Goal: Task Accomplishment & Management: Manage account settings

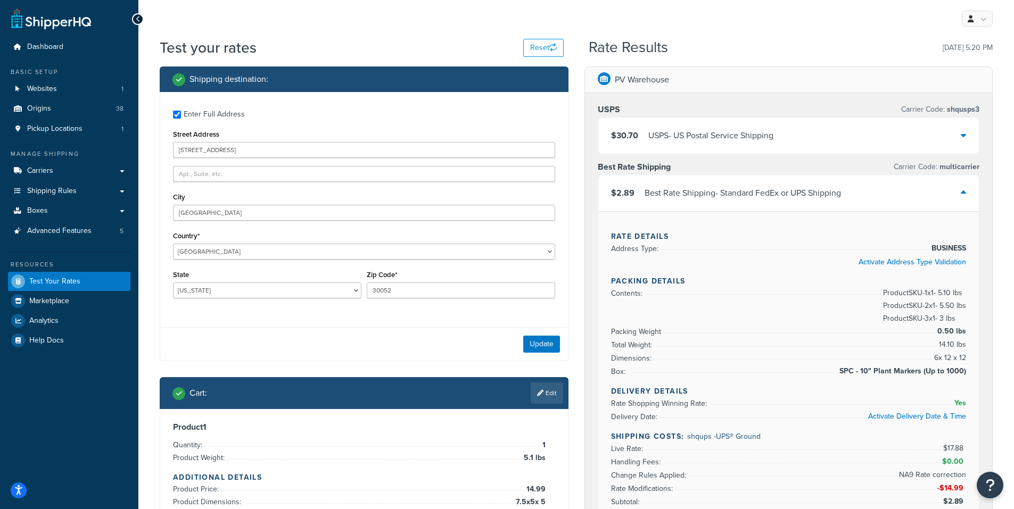
select select "GA"
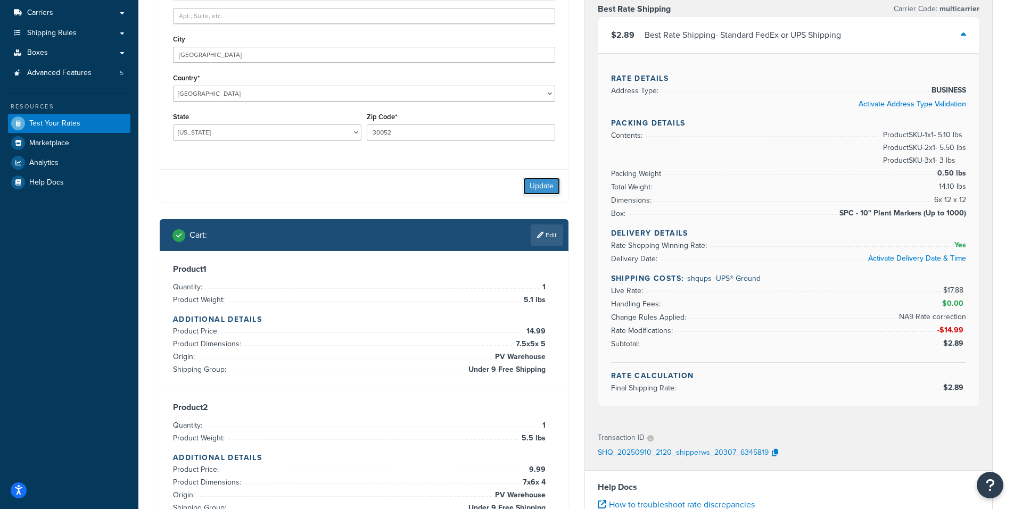
click at [539, 184] on button "Update" at bounding box center [541, 186] width 37 height 17
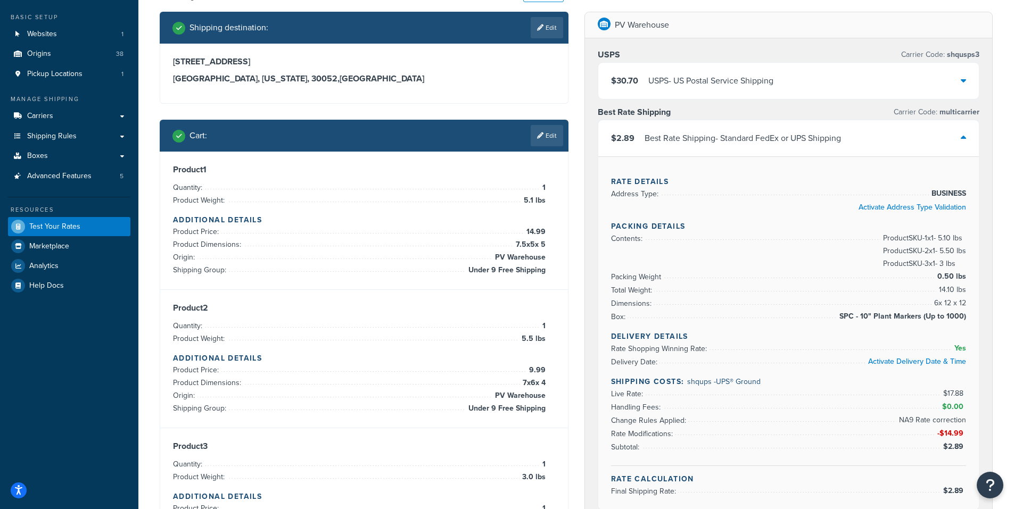
scroll to position [53, 0]
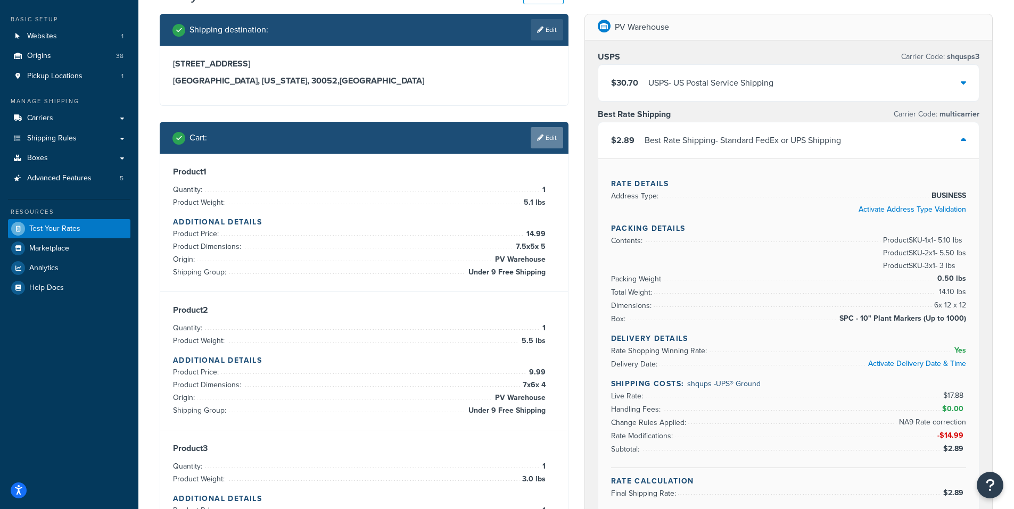
click at [553, 139] on link "Edit" at bounding box center [547, 137] width 32 height 21
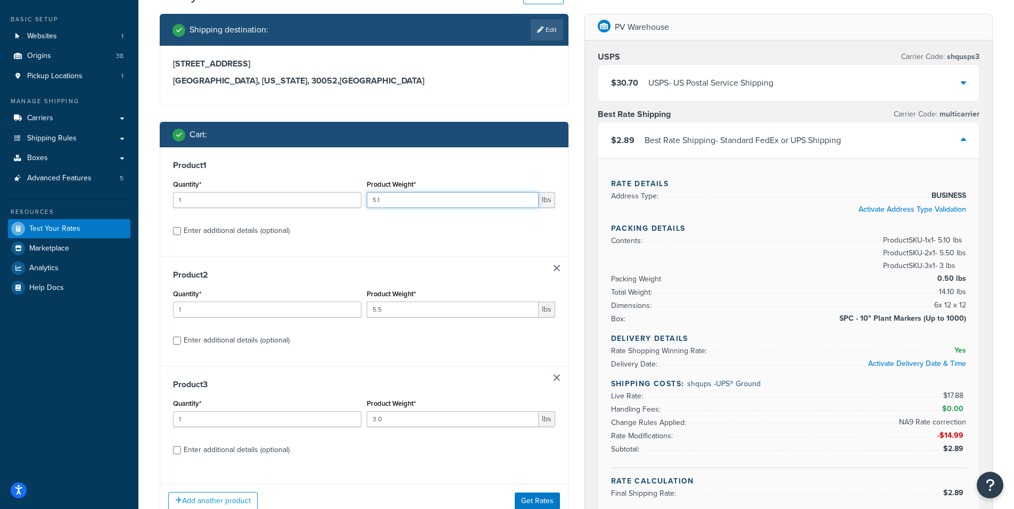
click at [399, 200] on input "5.1" at bounding box center [453, 200] width 172 height 16
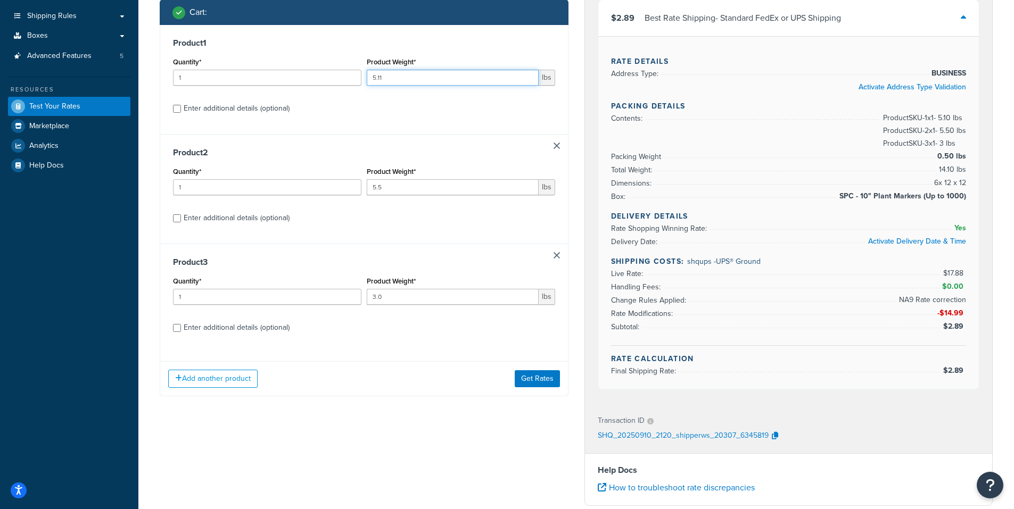
scroll to position [212, 0]
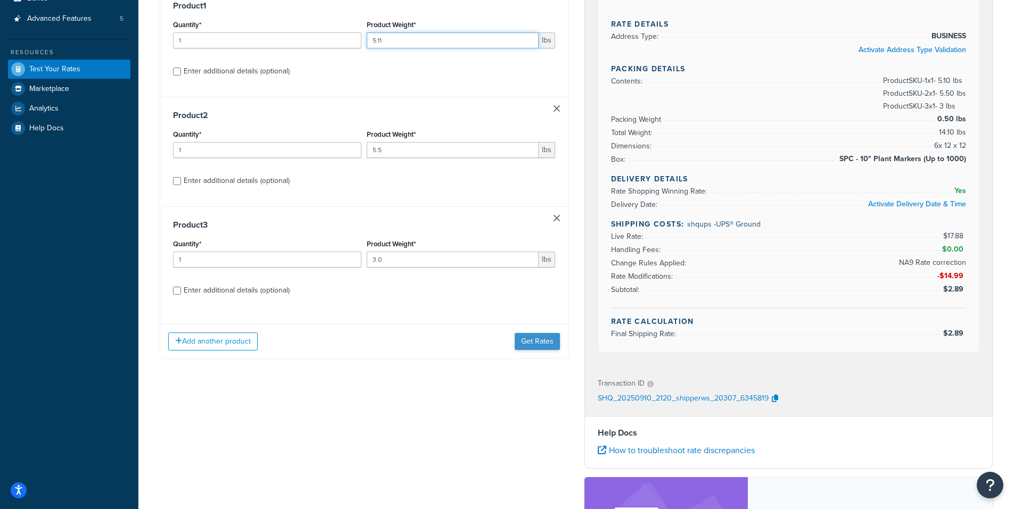
type input "5.11"
click at [536, 342] on button "Get Rates" at bounding box center [537, 341] width 45 height 17
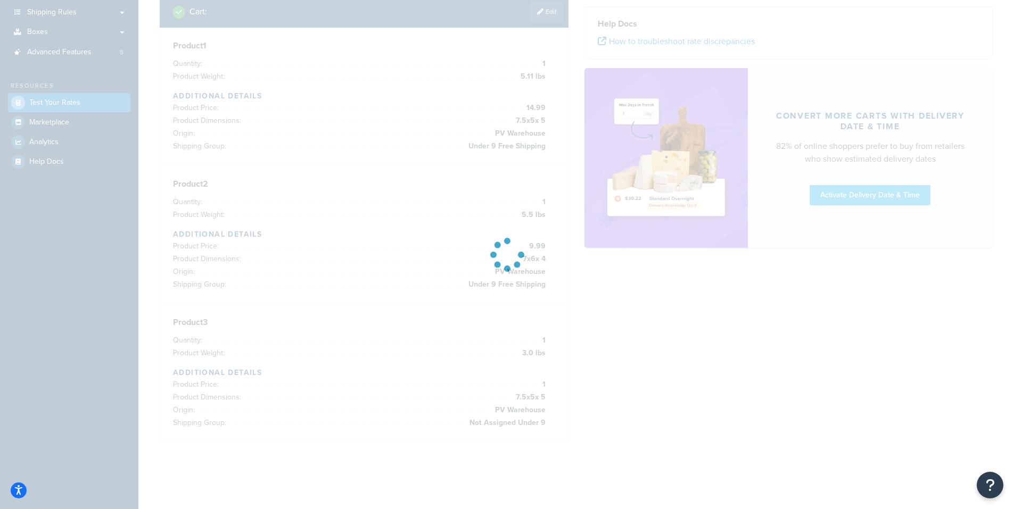
scroll to position [182, 0]
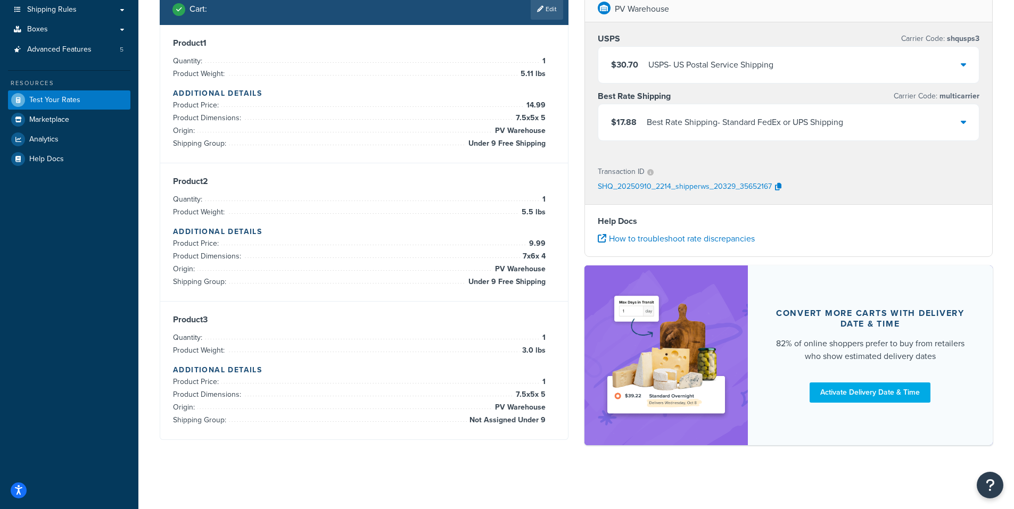
click at [968, 127] on div "$17.88 Best Rate Shipping - Standard FedEx or UPS Shipping" at bounding box center [788, 122] width 381 height 36
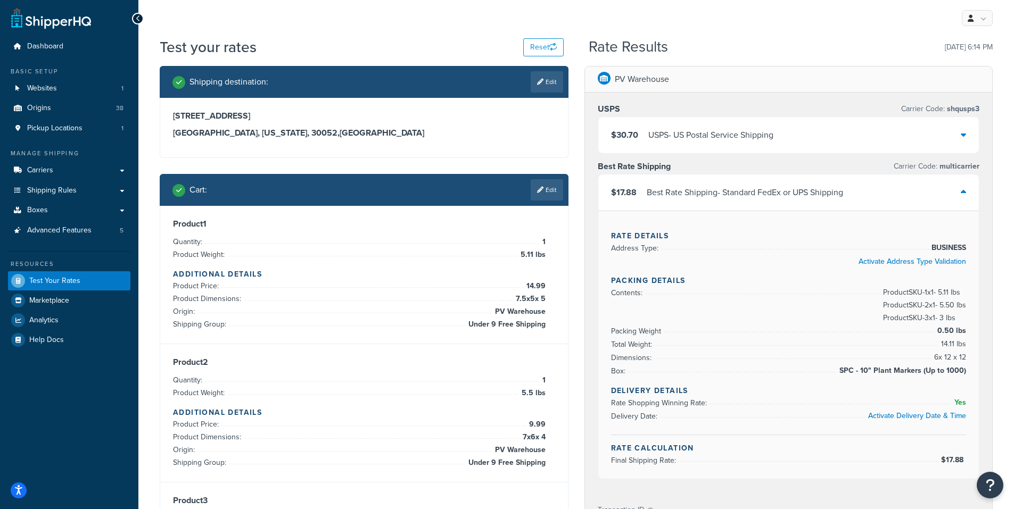
scroll to position [0, 0]
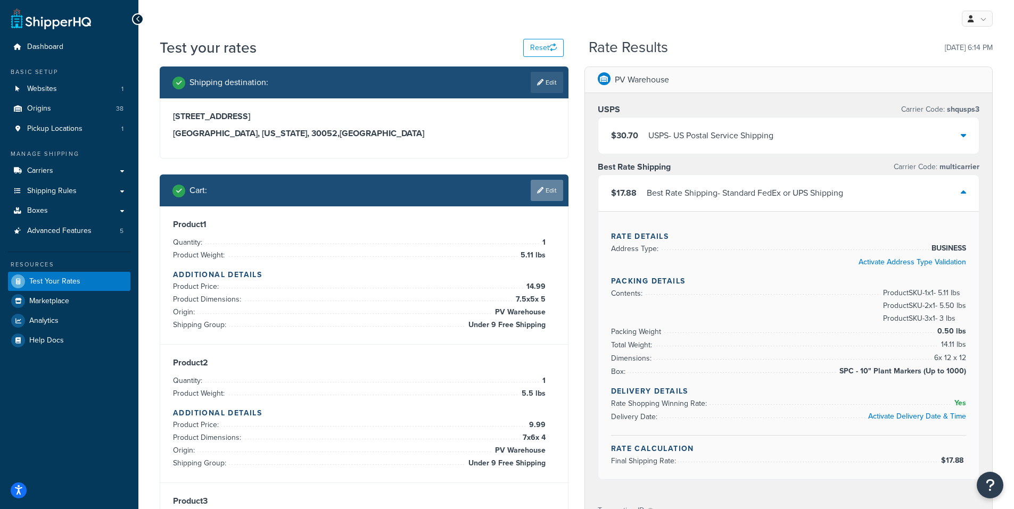
click at [543, 194] on link "Edit" at bounding box center [547, 190] width 32 height 21
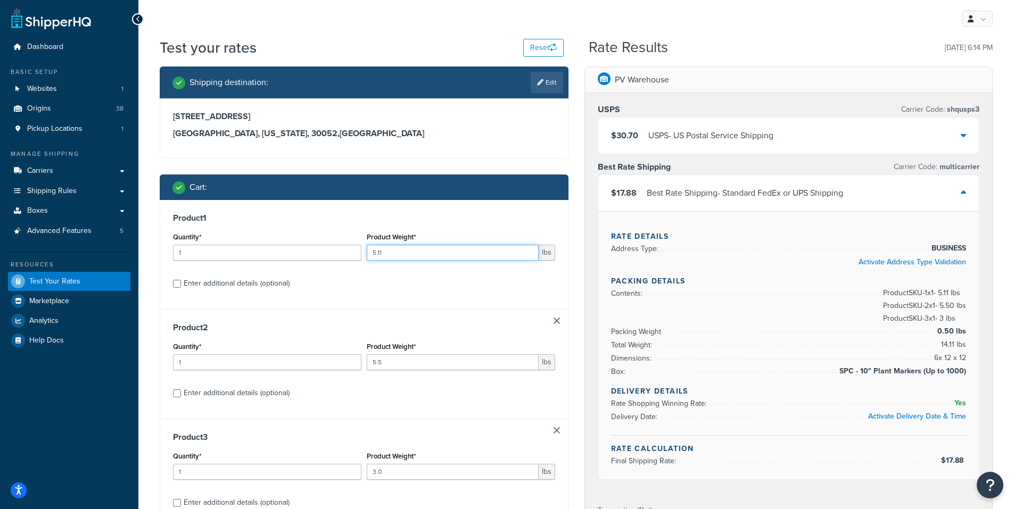
click at [391, 251] on input "5.11" at bounding box center [453, 253] width 172 height 16
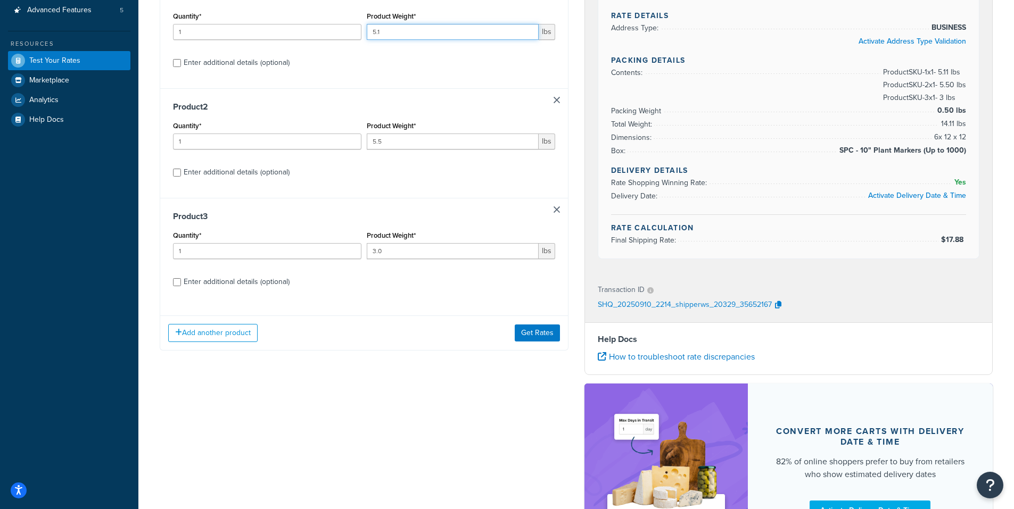
scroll to position [319, 0]
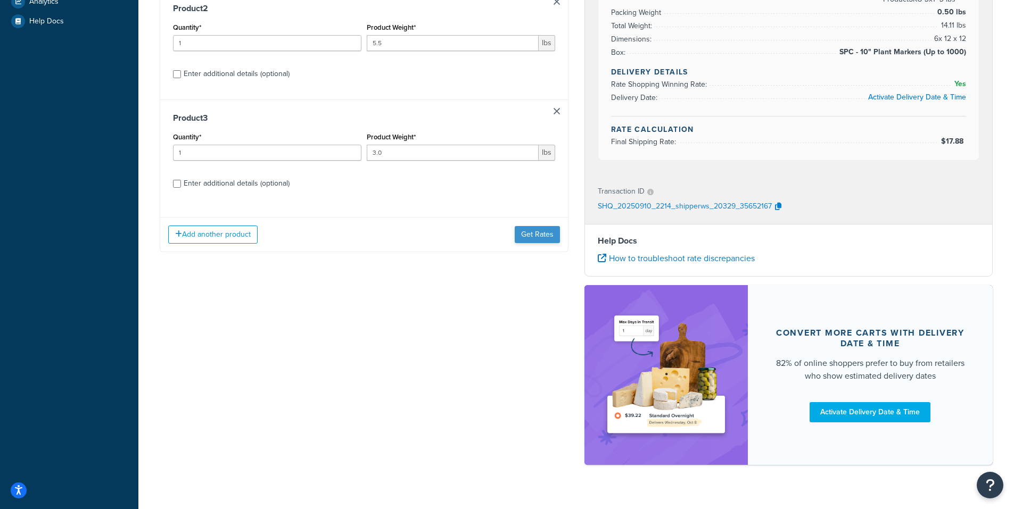
type input "5.1"
click at [536, 231] on button "Get Rates" at bounding box center [537, 234] width 45 height 17
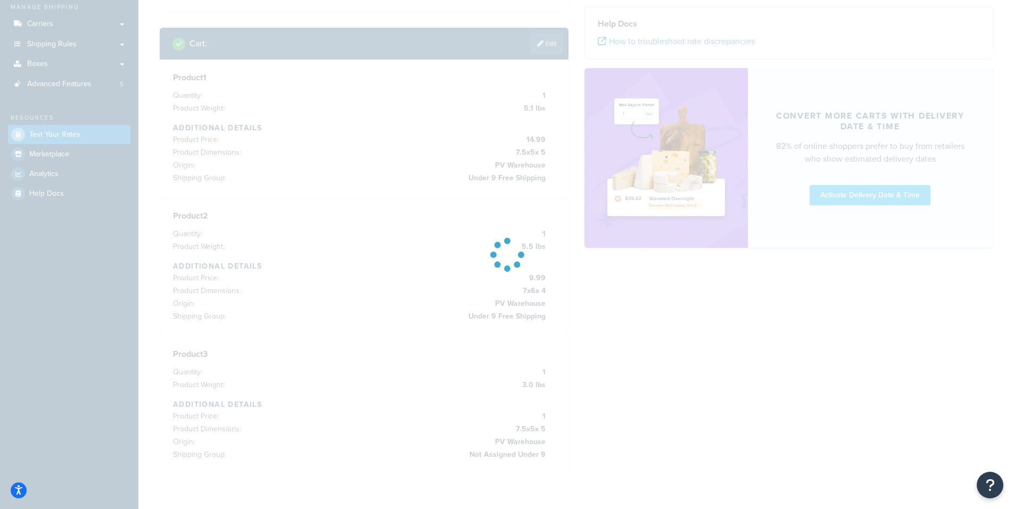
scroll to position [0, 0]
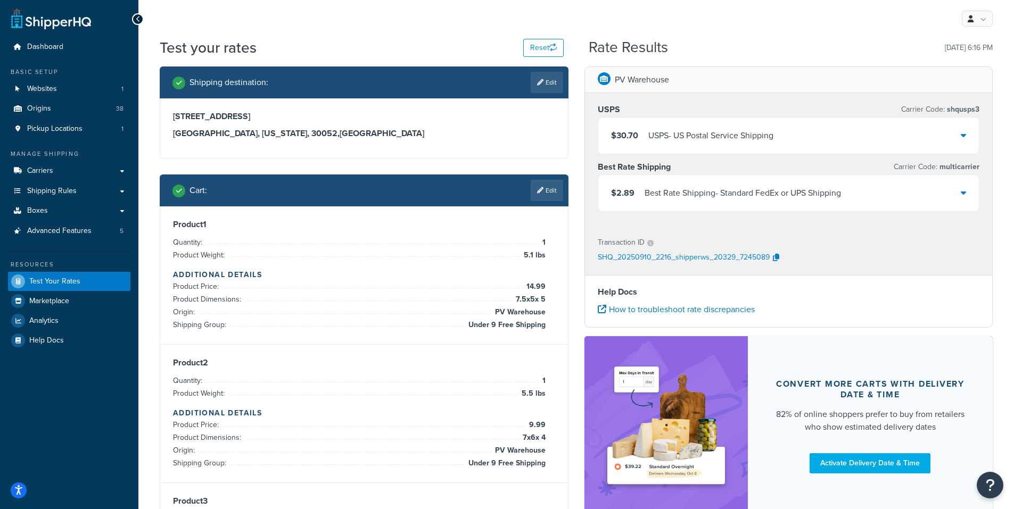
click at [961, 194] on icon at bounding box center [963, 192] width 5 height 9
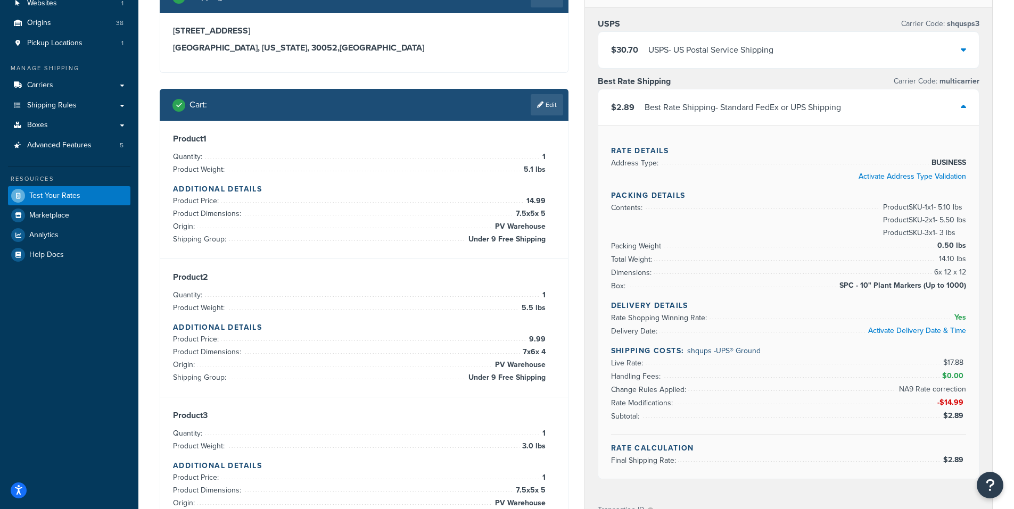
scroll to position [106, 0]
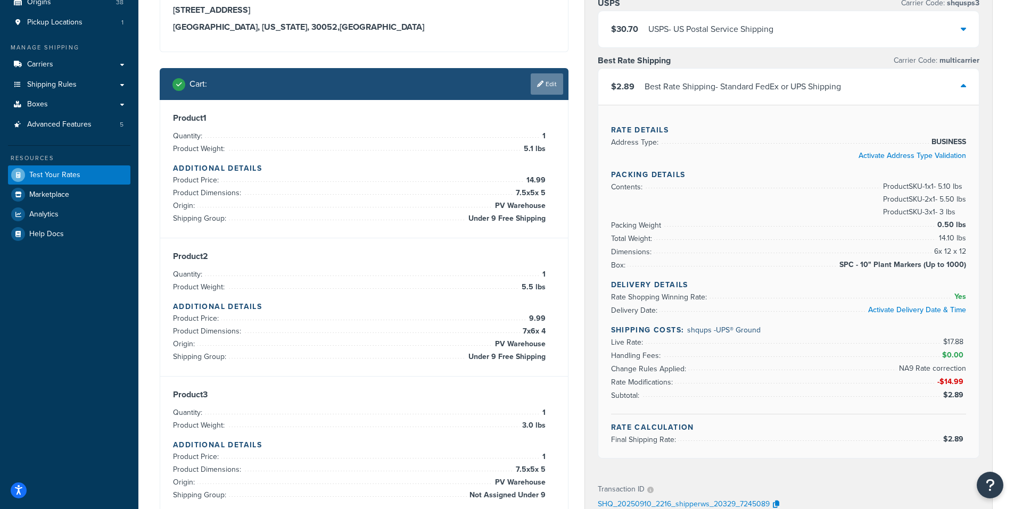
click at [555, 80] on link "Edit" at bounding box center [547, 83] width 32 height 21
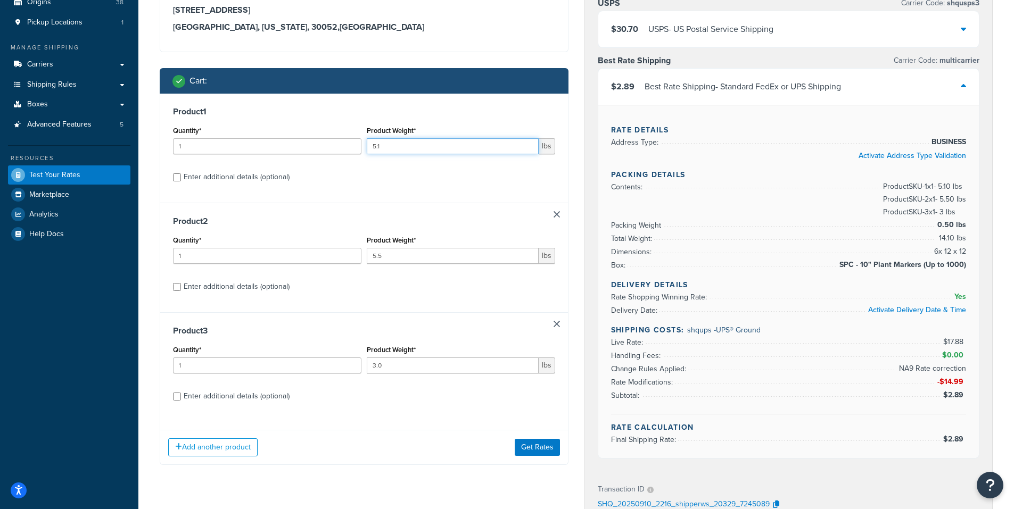
click at [390, 145] on input "5.1" at bounding box center [453, 146] width 172 height 16
type input "5.11"
click at [536, 450] on button "Get Rates" at bounding box center [537, 447] width 45 height 17
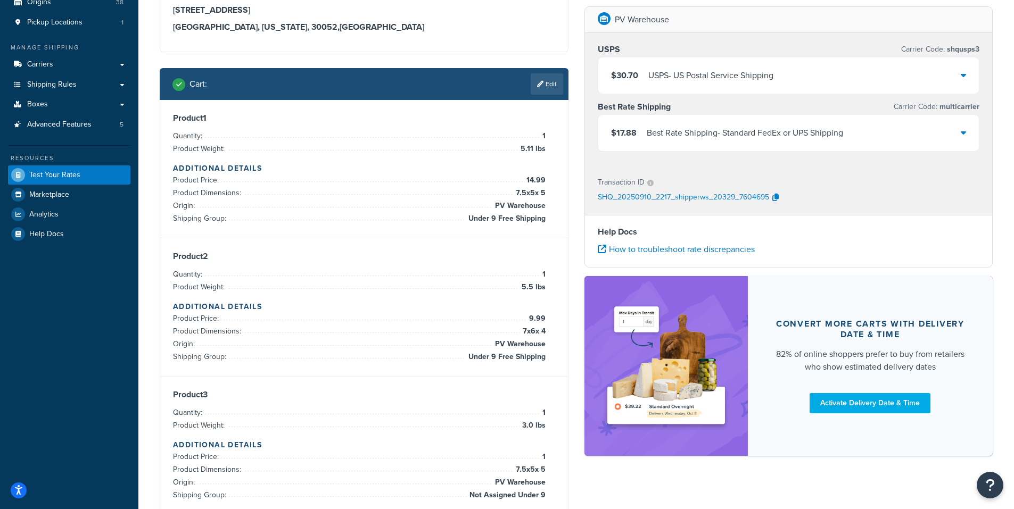
click at [964, 138] on div at bounding box center [963, 133] width 5 height 15
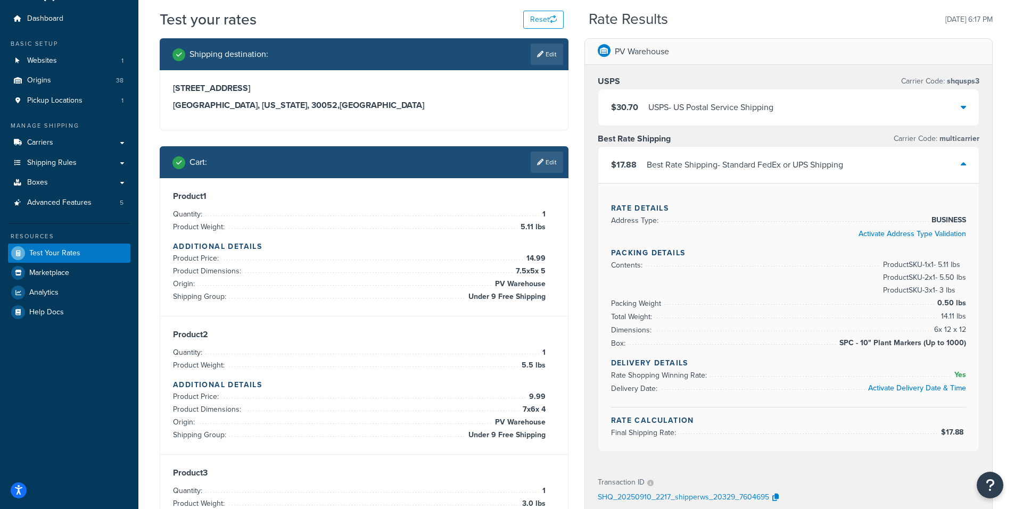
scroll to position [53, 0]
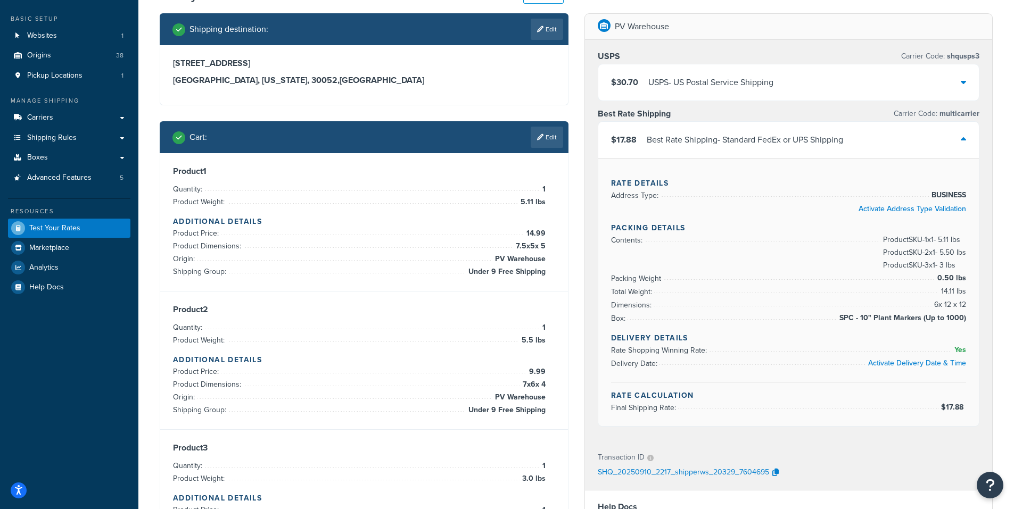
click at [965, 82] on icon at bounding box center [963, 82] width 5 height 9
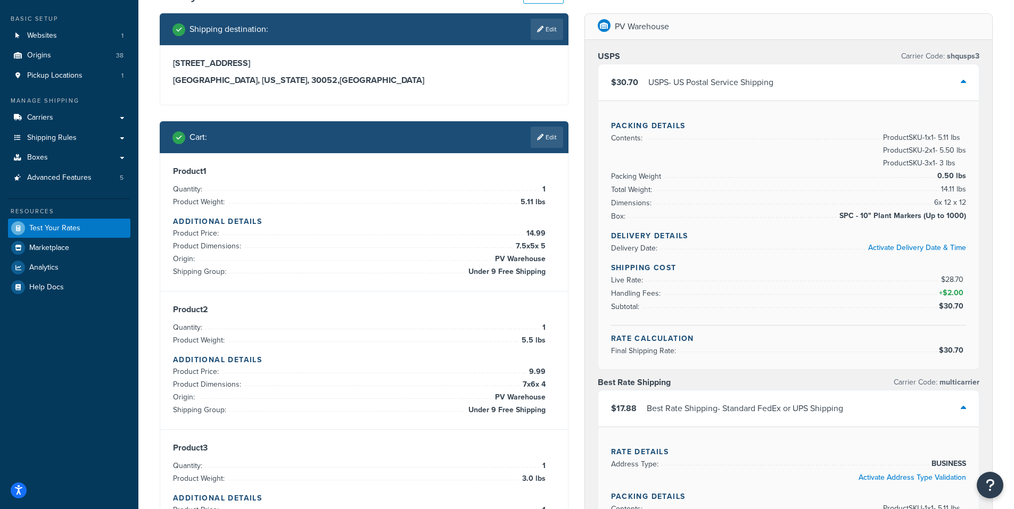
click at [964, 81] on icon at bounding box center [963, 82] width 5 height 9
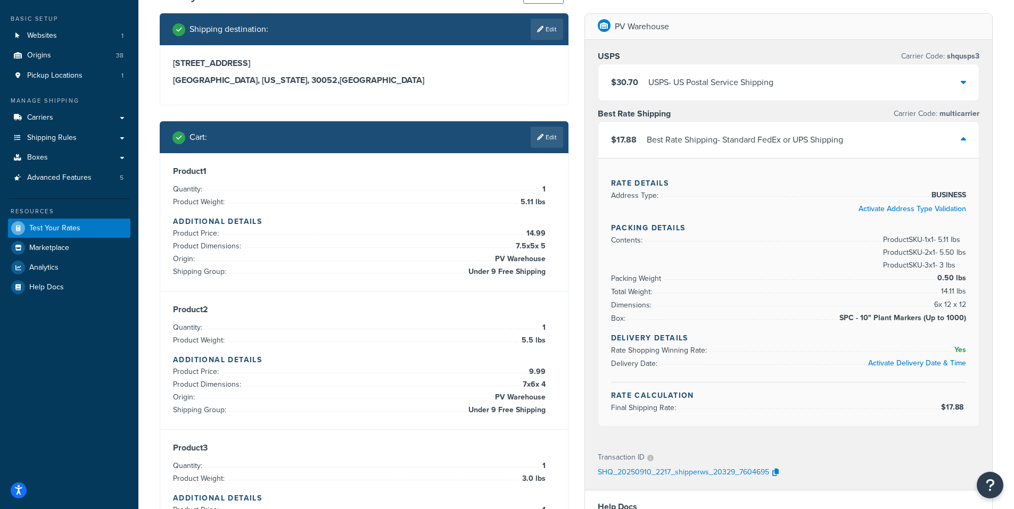
click at [964, 83] on icon at bounding box center [963, 82] width 5 height 9
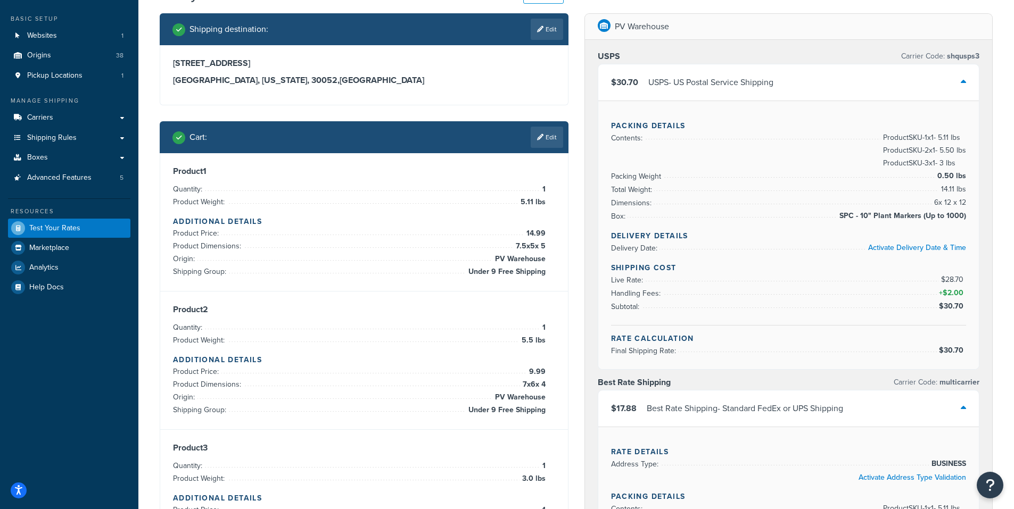
click at [964, 83] on icon at bounding box center [963, 82] width 5 height 9
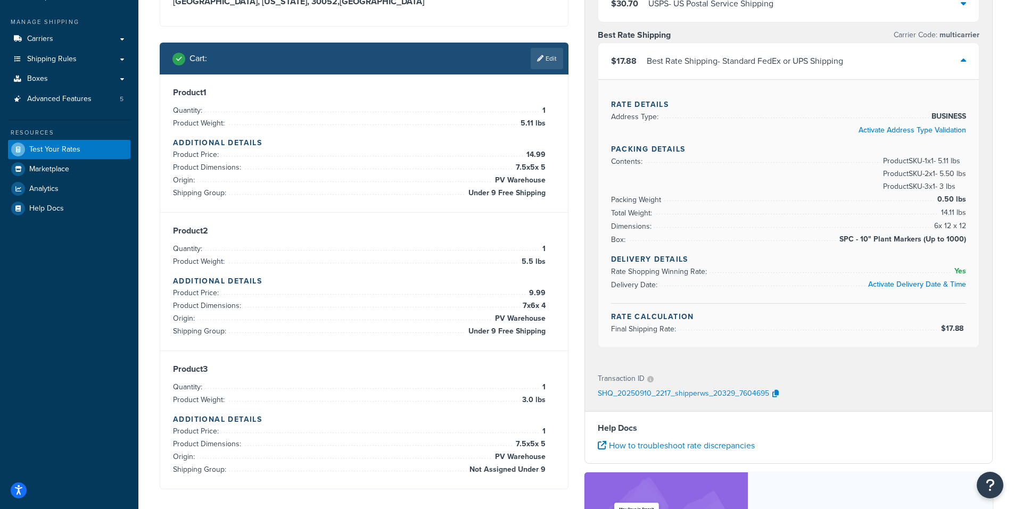
scroll to position [106, 0]
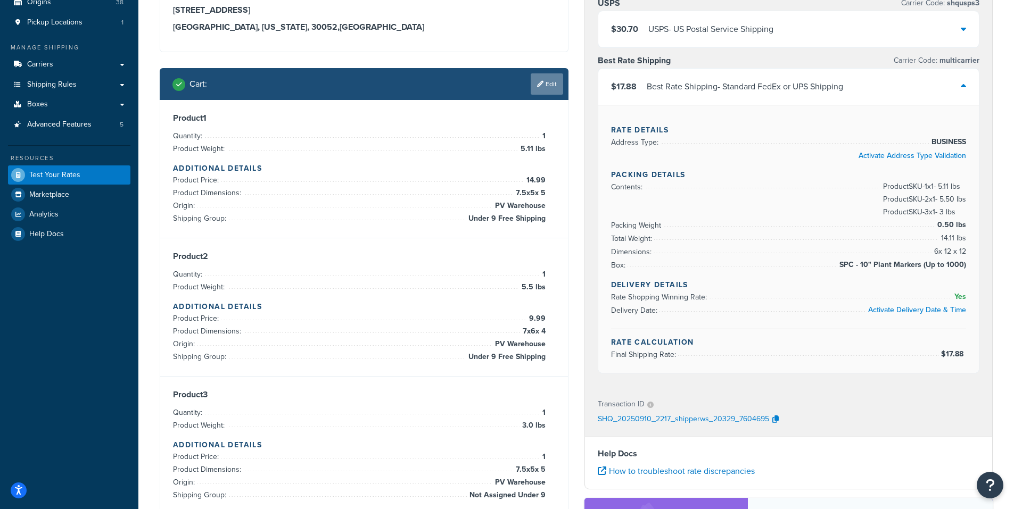
drag, startPoint x: 544, startPoint y: 81, endPoint x: 542, endPoint y: 87, distance: 6.0
click at [543, 83] on link "Edit" at bounding box center [547, 83] width 32 height 21
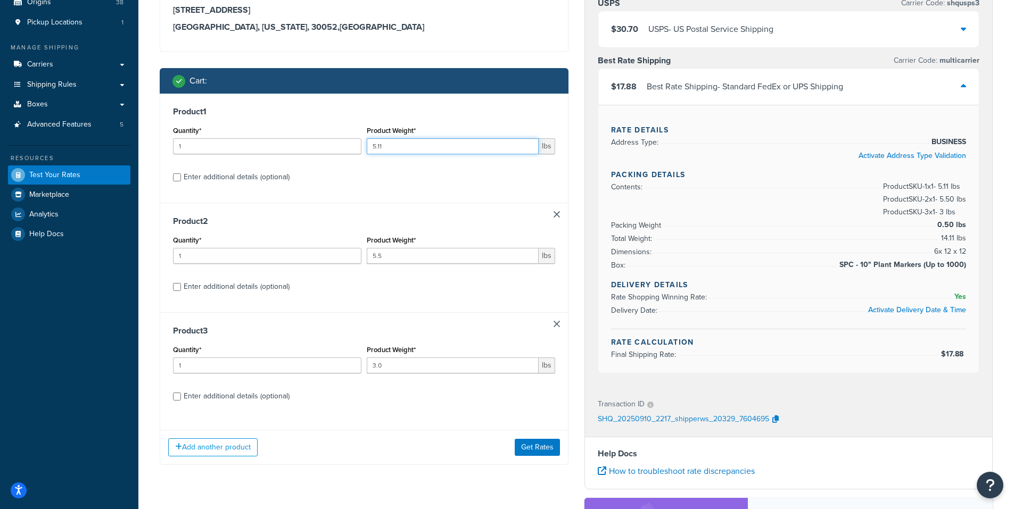
click at [392, 149] on input "5.11" at bounding box center [453, 146] width 172 height 16
type input "5.10"
click at [533, 444] on button "Get Rates" at bounding box center [537, 447] width 45 height 17
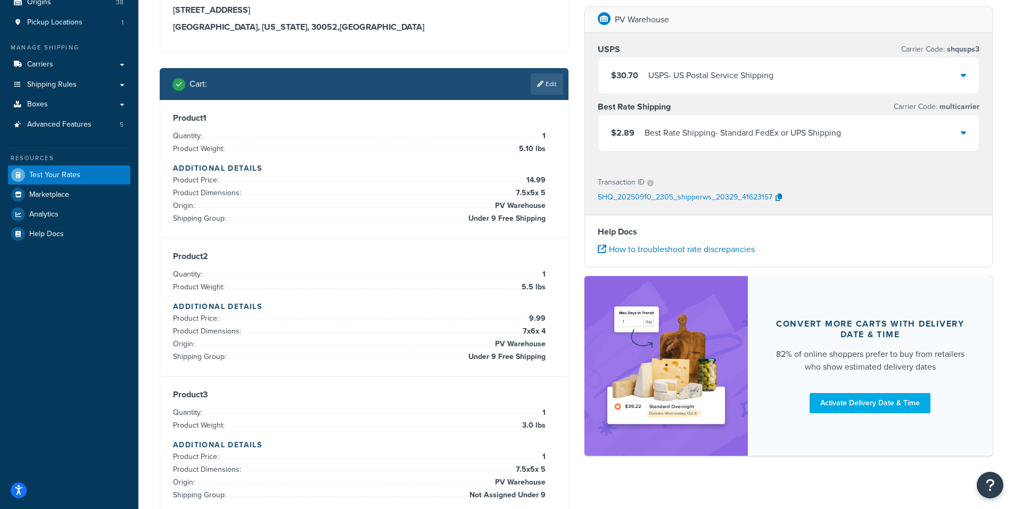
drag, startPoint x: 542, startPoint y: 90, endPoint x: 558, endPoint y: 119, distance: 32.4
click at [546, 91] on link "Edit" at bounding box center [547, 83] width 32 height 21
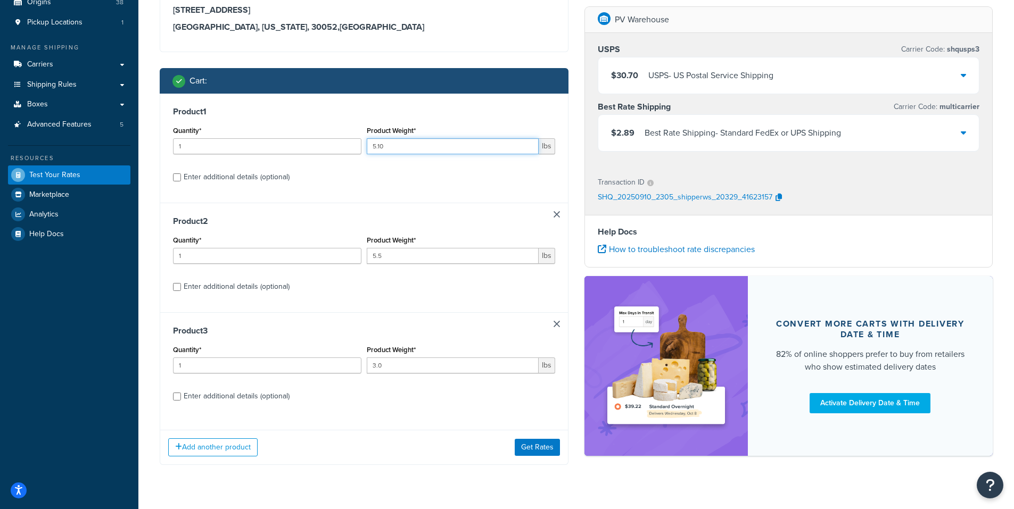
click at [394, 150] on input "5.10" at bounding box center [453, 146] width 172 height 16
type input "5.11"
click at [540, 449] on button "Get Rates" at bounding box center [537, 447] width 45 height 17
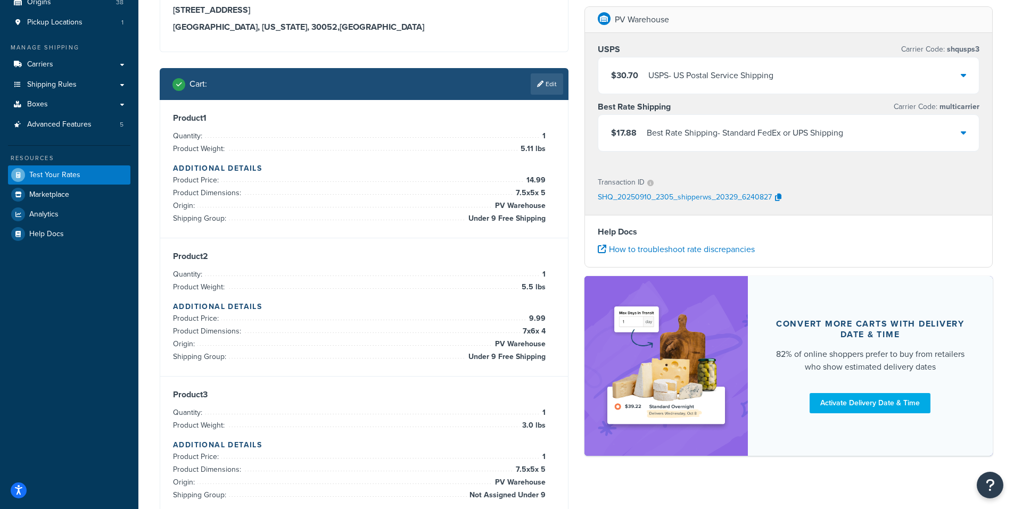
click at [965, 73] on icon at bounding box center [963, 75] width 5 height 9
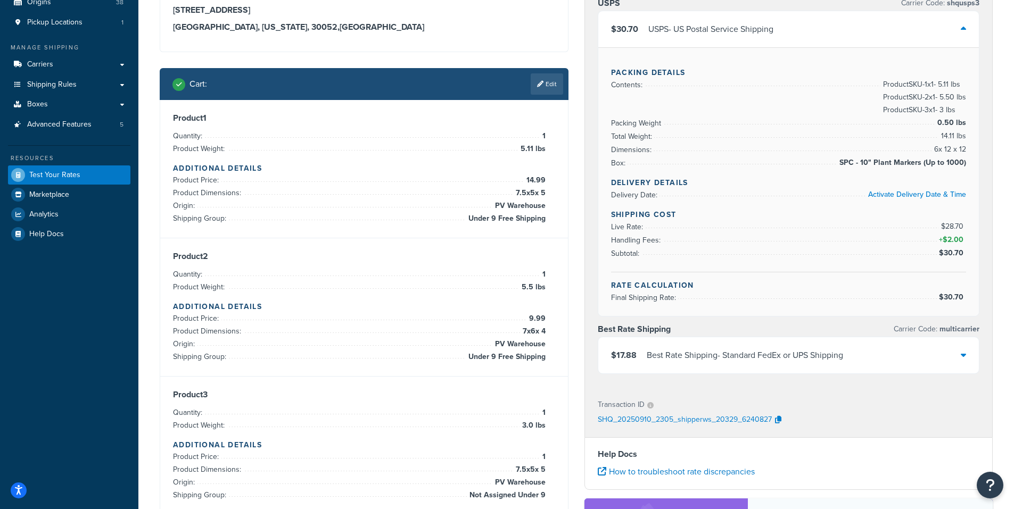
drag, startPoint x: 549, startPoint y: 82, endPoint x: 548, endPoint y: 89, distance: 7.5
click at [549, 82] on link "Edit" at bounding box center [547, 83] width 32 height 21
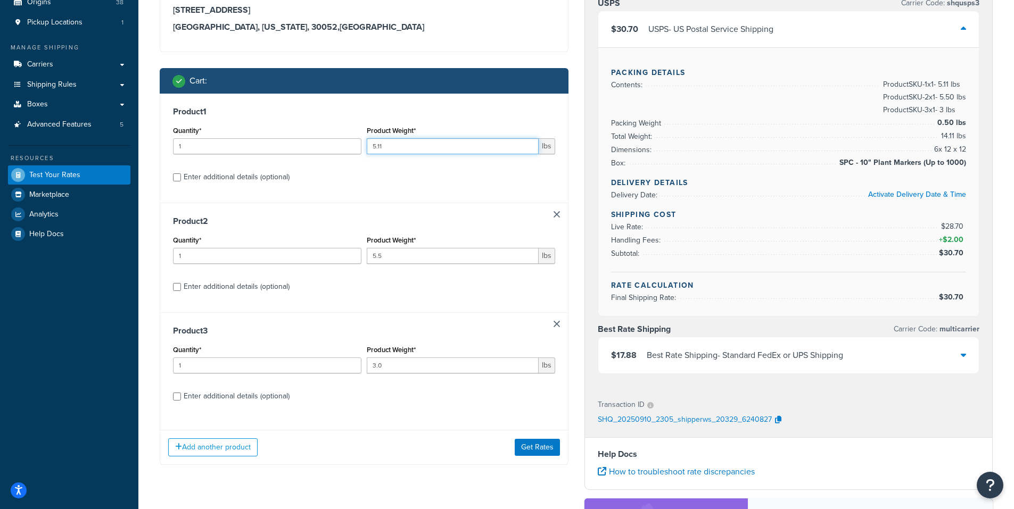
click at [410, 150] on input "5.11" at bounding box center [453, 146] width 172 height 16
type input "5.1"
click at [537, 440] on button "Get Rates" at bounding box center [537, 447] width 45 height 17
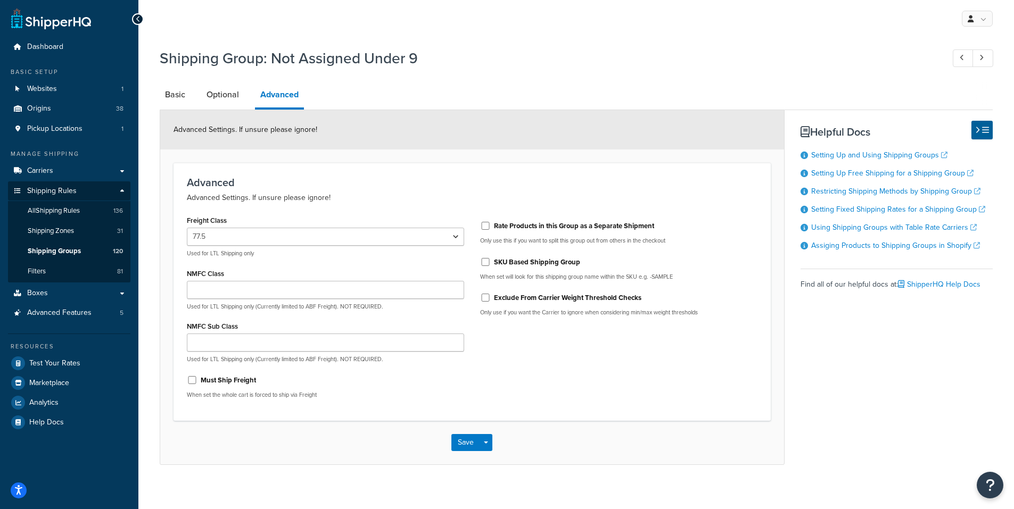
select select "77.5"
click at [371, 166] on div "Advanced Advanced Settings. If unsure please ignore! Freight Class 50 55 60 65 …" at bounding box center [472, 292] width 597 height 258
click at [227, 99] on link "Optional" at bounding box center [222, 95] width 43 height 26
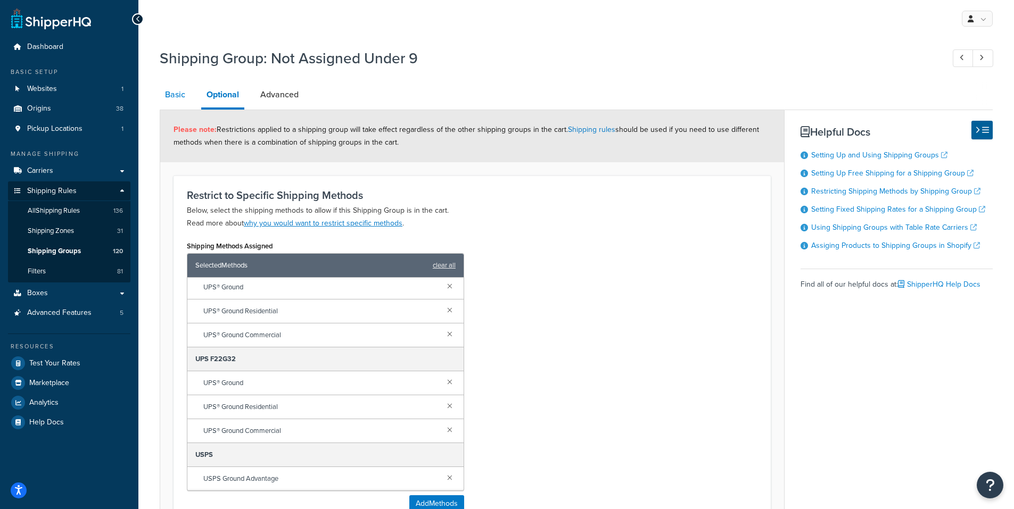
click at [164, 93] on link "Basic" at bounding box center [175, 95] width 31 height 26
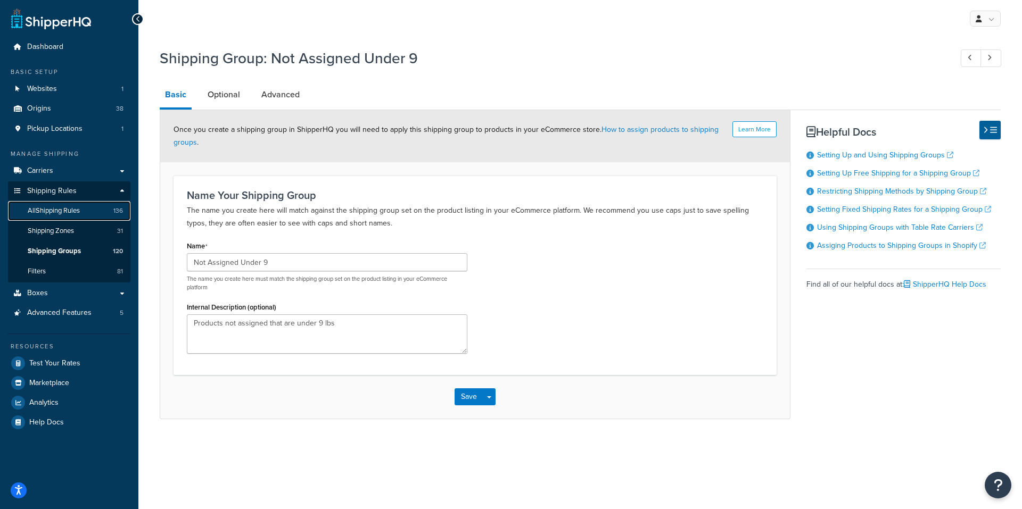
click at [56, 210] on span "All Shipping Rules" at bounding box center [54, 211] width 52 height 9
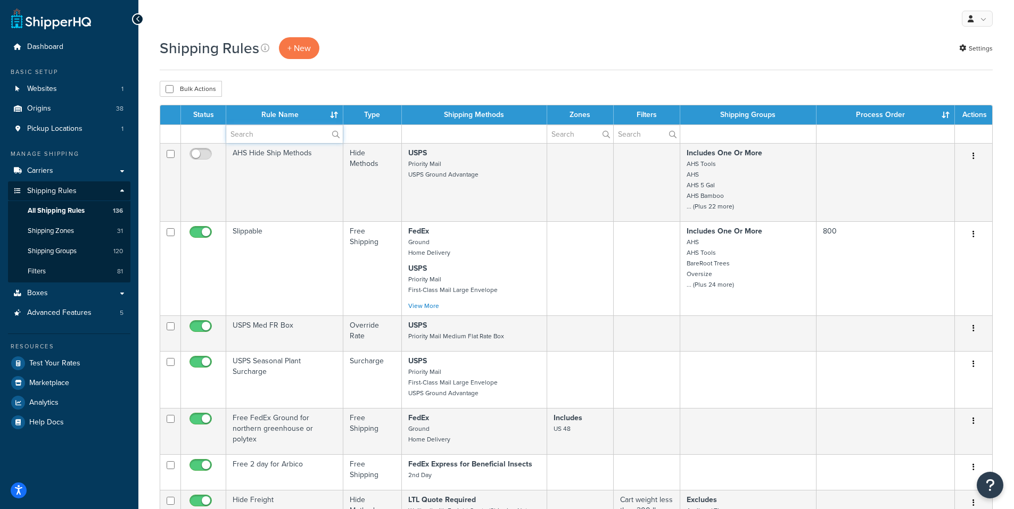
click at [274, 133] on input "text" at bounding box center [284, 134] width 117 height 18
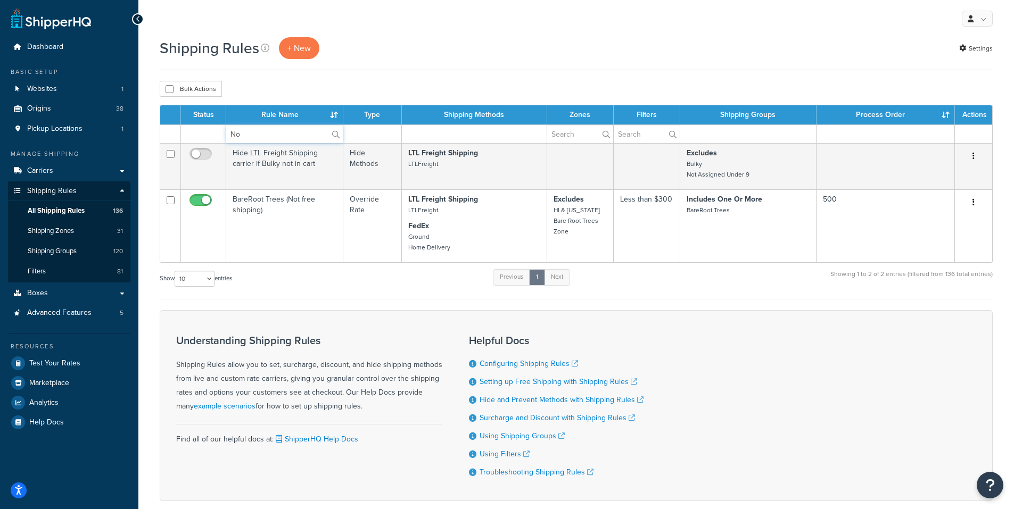
type input "N"
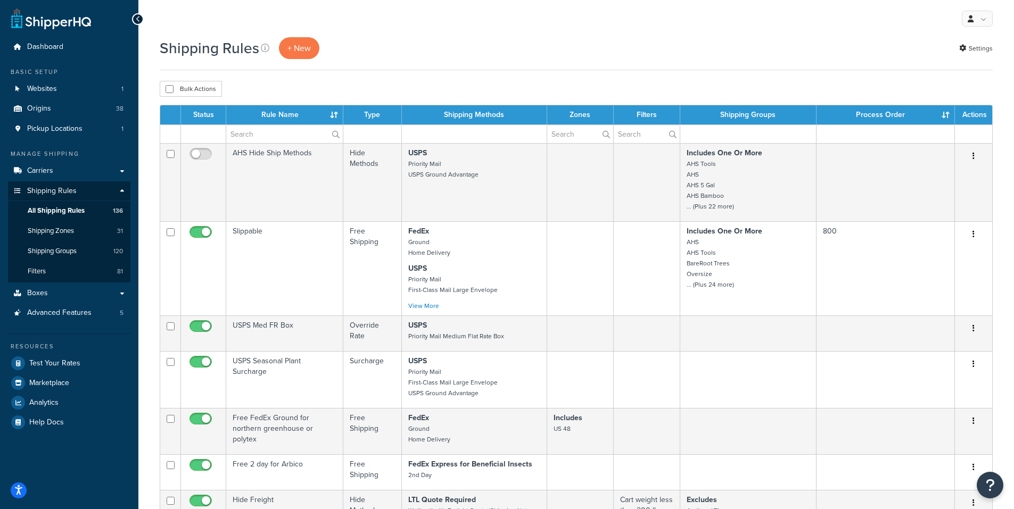
click at [446, 133] on td at bounding box center [474, 134] width 145 height 19
click at [714, 137] on td at bounding box center [748, 134] width 136 height 19
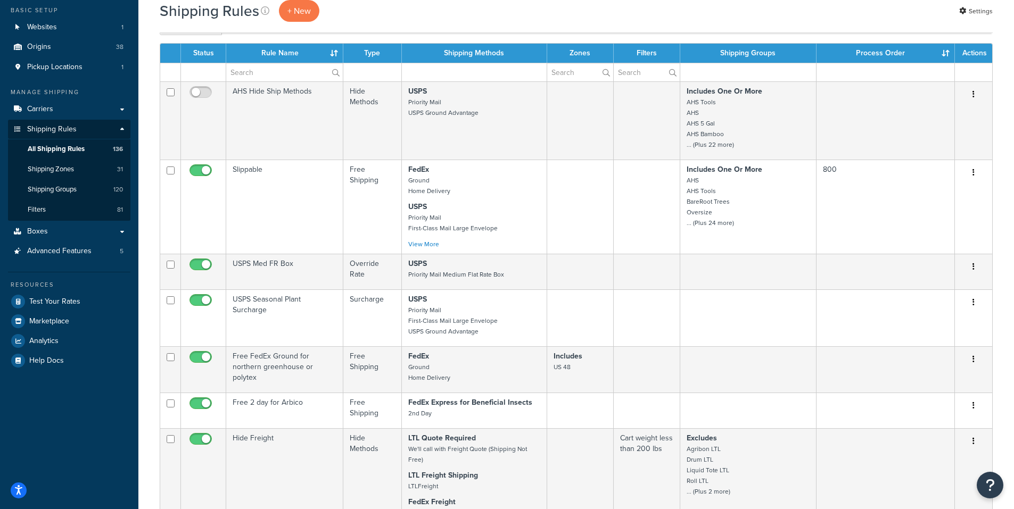
scroll to position [373, 0]
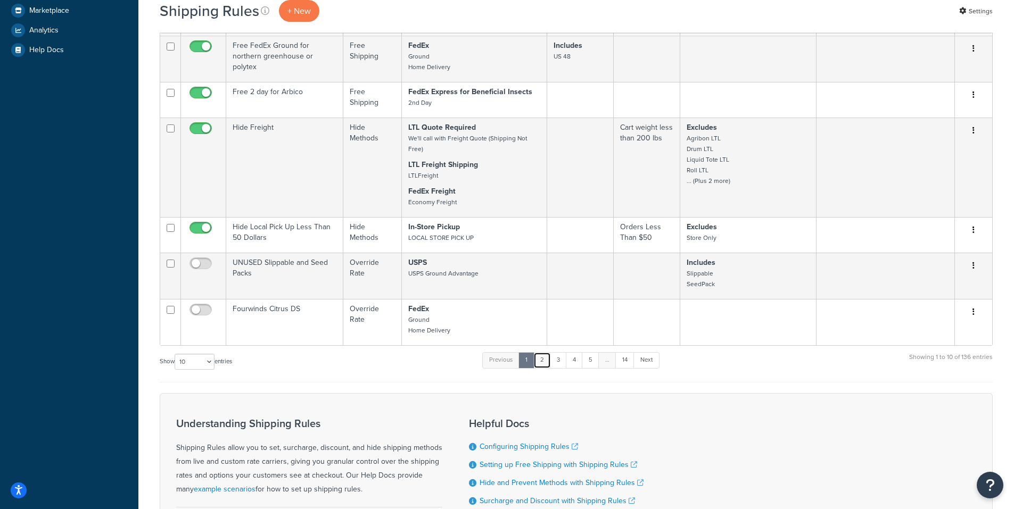
click at [550, 368] on link "2" at bounding box center [542, 360] width 18 height 16
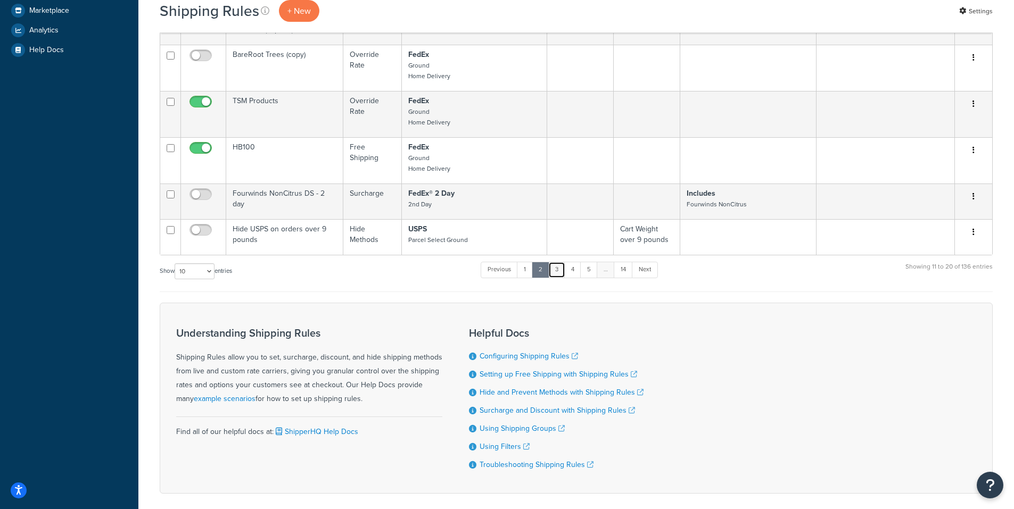
click at [559, 274] on link "3" at bounding box center [556, 270] width 17 height 16
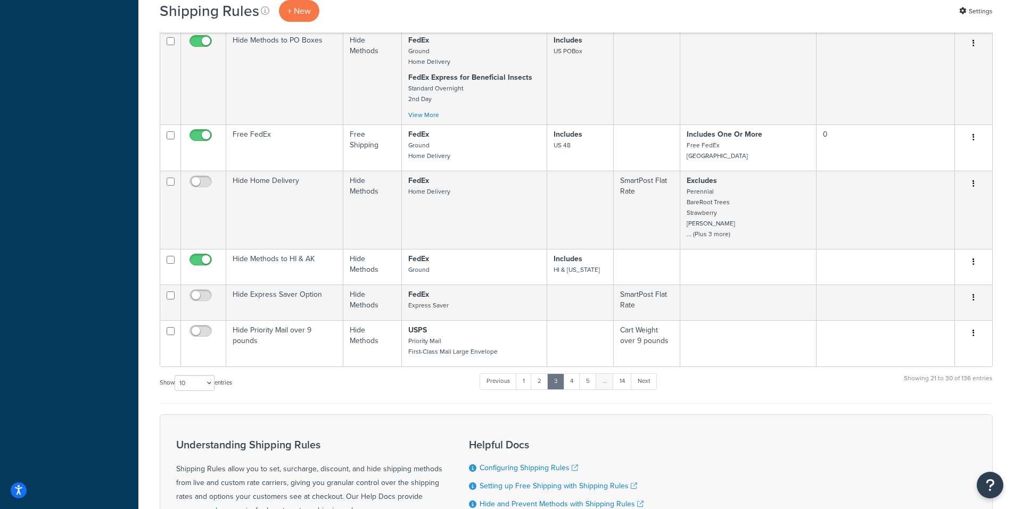
scroll to position [532, 0]
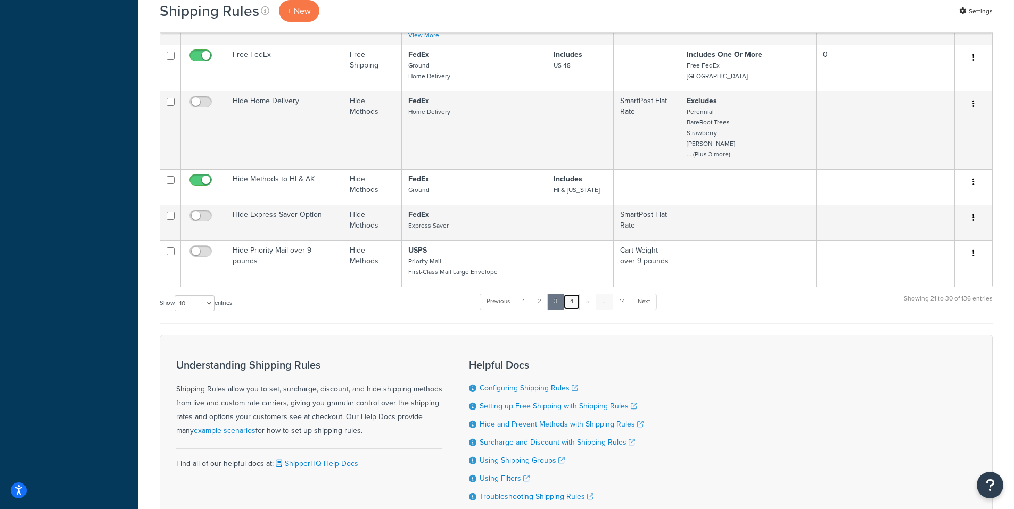
click at [574, 310] on link "4" at bounding box center [571, 302] width 17 height 16
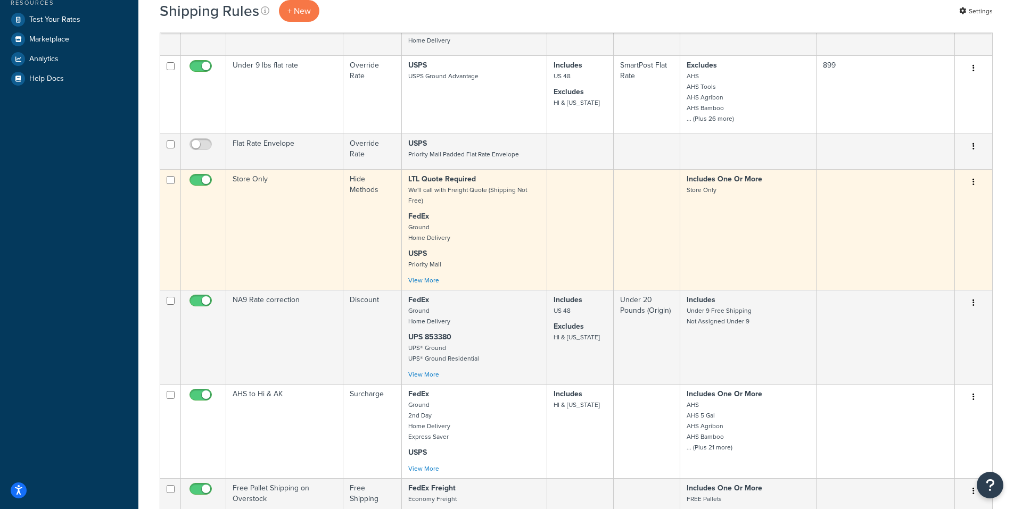
scroll to position [319, 0]
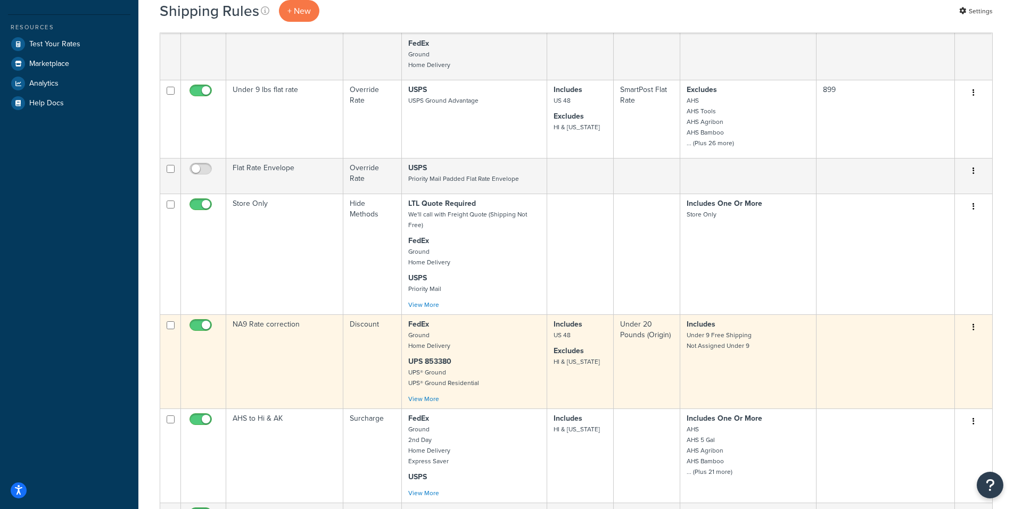
click at [269, 332] on td "NA9 Rate correction" at bounding box center [284, 362] width 117 height 94
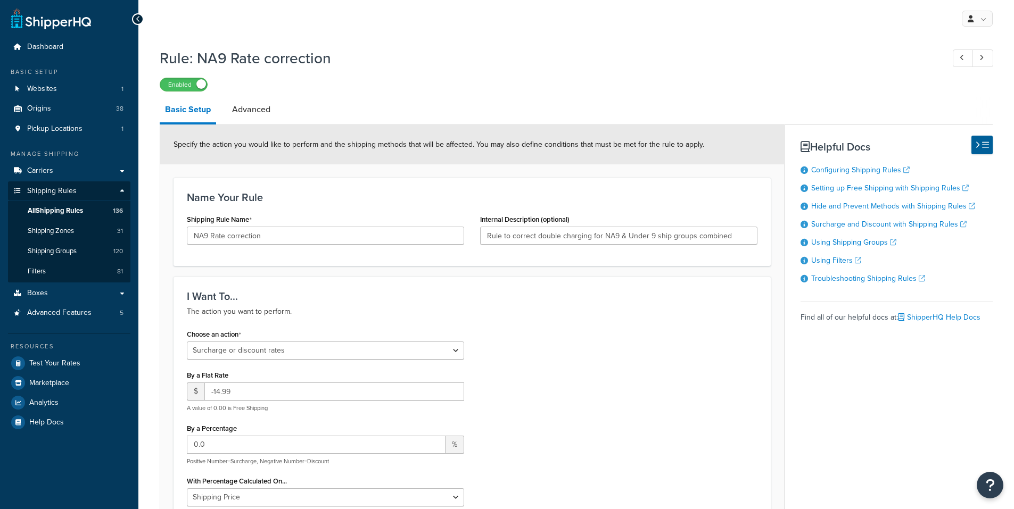
select select "SURCHARGE"
select select "SHIPPING_GROUP"
click at [256, 116] on link "Advanced" at bounding box center [251, 110] width 49 height 26
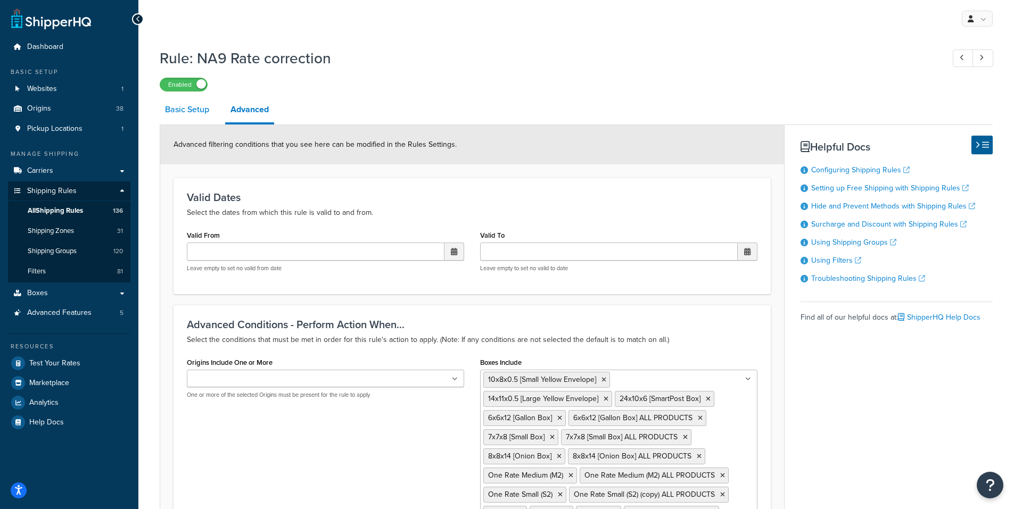
click at [183, 110] on link "Basic Setup" at bounding box center [187, 110] width 55 height 26
select select "SURCHARGE"
select select "SHIPPING_GROUP"
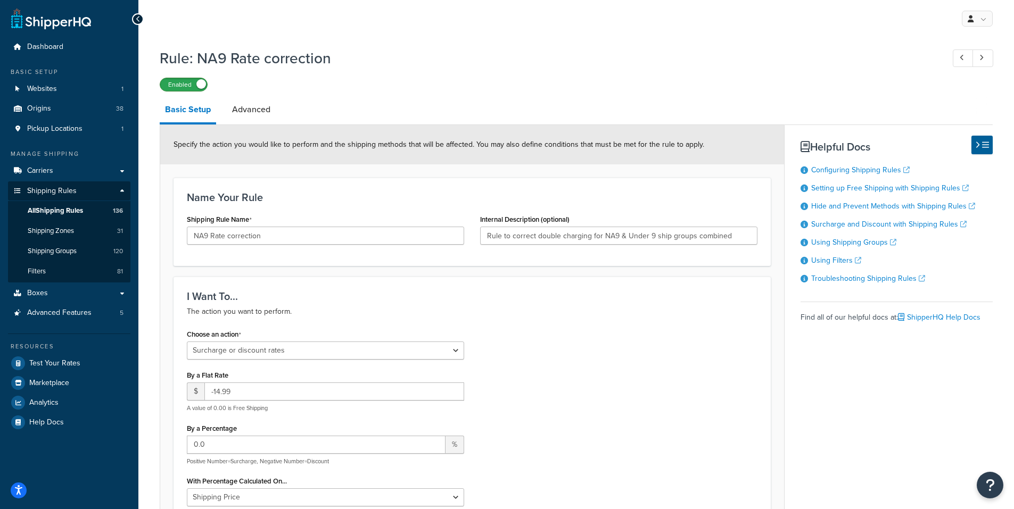
click at [179, 84] on label "Enabled" at bounding box center [183, 84] width 47 height 13
click at [186, 84] on label "Disabled" at bounding box center [183, 84] width 47 height 13
drag, startPoint x: 336, startPoint y: 57, endPoint x: 163, endPoint y: 63, distance: 172.6
click at [163, 63] on h1 "Rule: NA9 Rate correction" at bounding box center [546, 58] width 773 height 21
copy h1 "Rule: NA9 Rate correction"
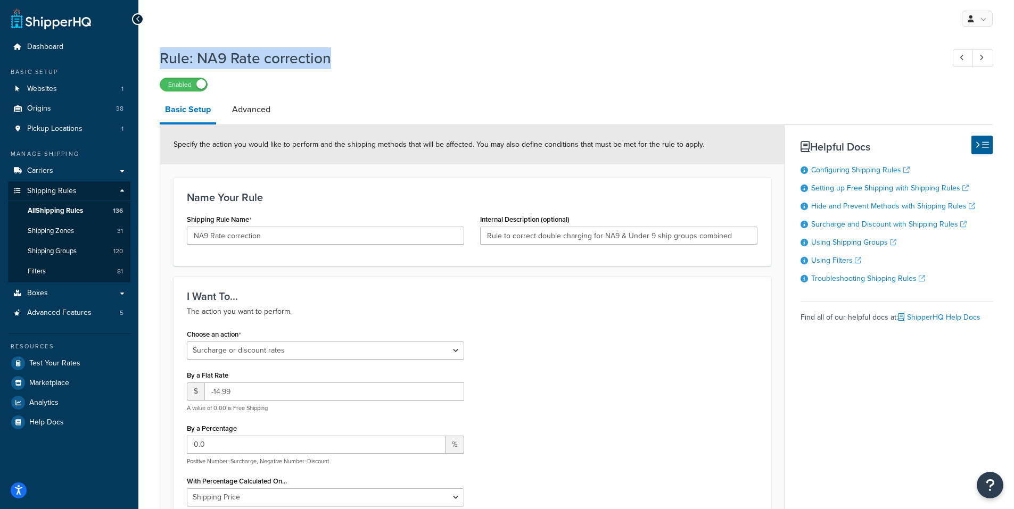
drag, startPoint x: 177, startPoint y: 85, endPoint x: 152, endPoint y: 59, distance: 36.1
click at [175, 83] on label "Enabled" at bounding box center [183, 84] width 47 height 13
click at [183, 80] on label "Disabled" at bounding box center [183, 84] width 47 height 13
click at [629, 340] on div "Choose an action Choose an action Override Rates Surcharge or discount rates Hi…" at bounding box center [472, 477] width 587 height 300
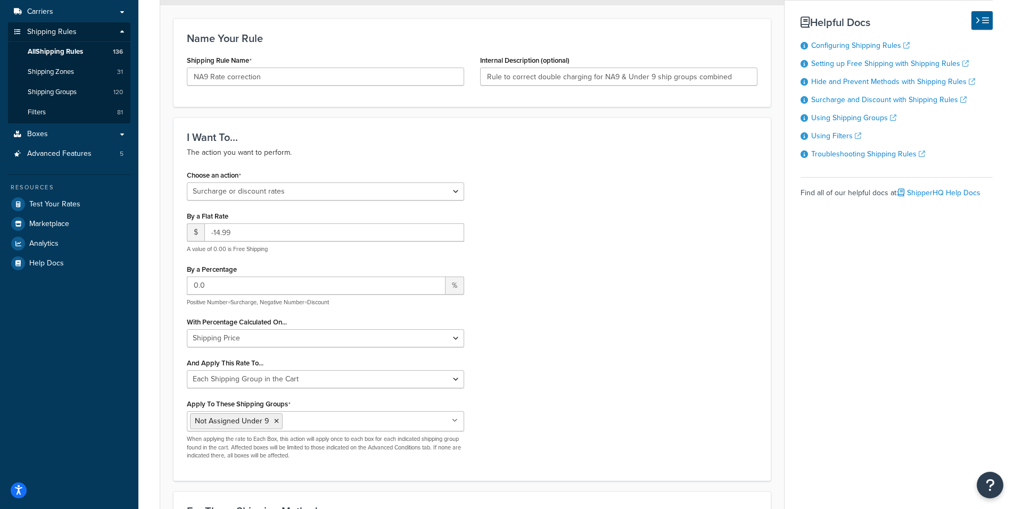
scroll to position [160, 0]
click at [437, 194] on select "Choose an action Override Rates Surcharge or discount rates Hide a shipping met…" at bounding box center [325, 191] width 277 height 18
click at [600, 212] on div "Choose an action Choose an action Override Rates Surcharge or discount rates Hi…" at bounding box center [472, 317] width 587 height 300
click at [393, 190] on select "Choose an action Override Rates Surcharge or discount rates Hide a shipping met…" at bounding box center [325, 191] width 277 height 18
click at [689, 230] on div "Choose an action Choose an action Override Rates Surcharge or discount rates Hi…" at bounding box center [472, 317] width 587 height 300
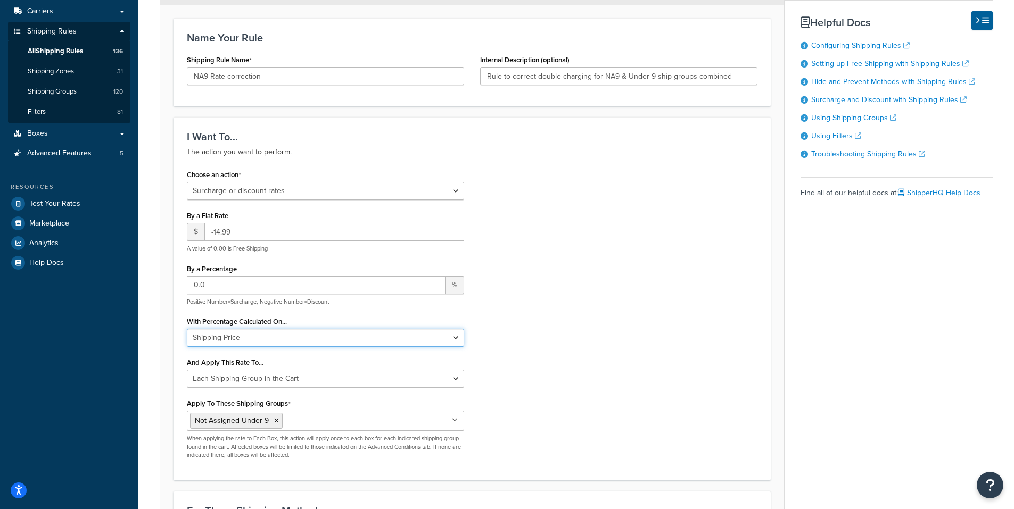
click at [456, 336] on select "Shipping Price Order Value" at bounding box center [325, 338] width 277 height 18
click at [646, 317] on div "Choose an action Choose an action Override Rates Surcharge or discount rates Hi…" at bounding box center [472, 317] width 587 height 300
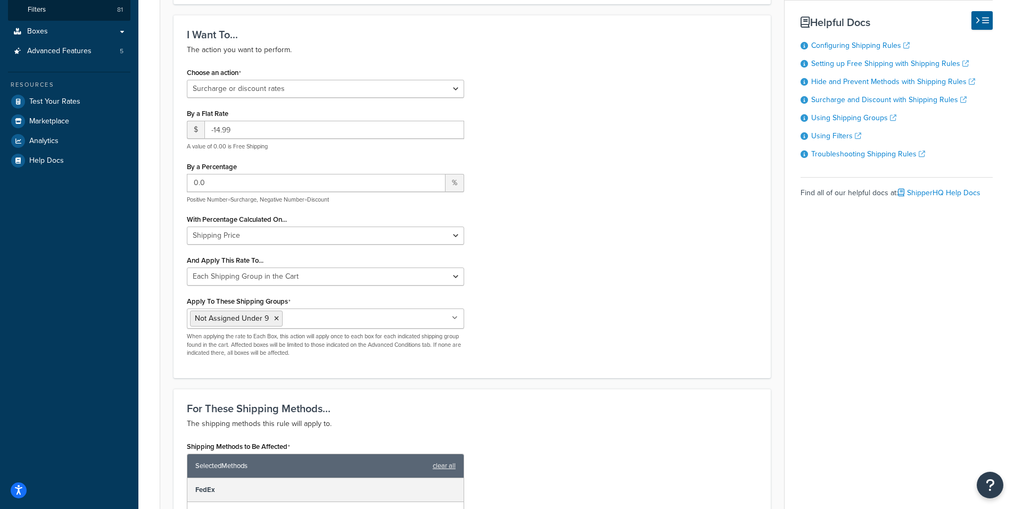
scroll to position [266, 0]
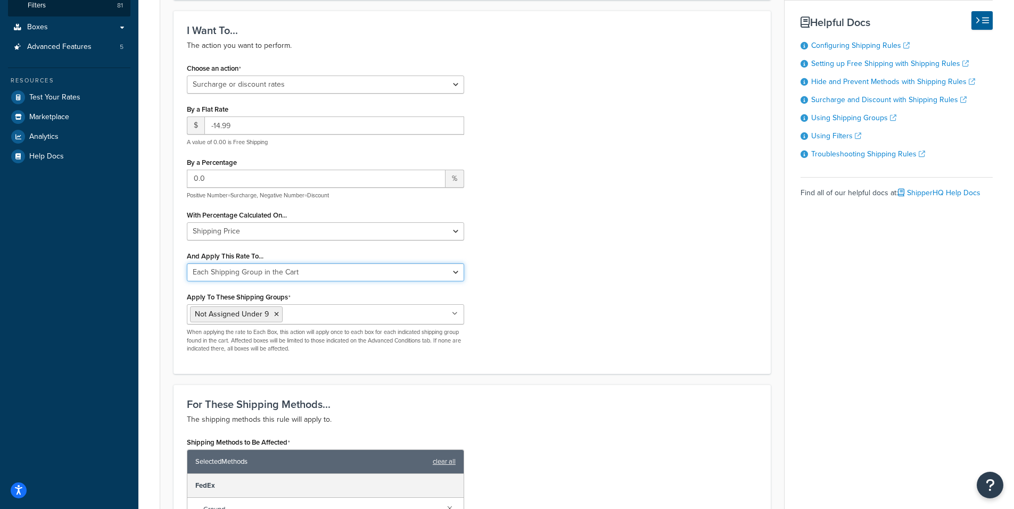
click at [457, 275] on select "Entire Cart Each Shipment in the Cart Each Origin in the Cart Each Shipping Gro…" at bounding box center [325, 273] width 277 height 18
click at [546, 202] on div "Choose an action Choose an action Override Rates Surcharge or discount rates Hi…" at bounding box center [472, 211] width 587 height 300
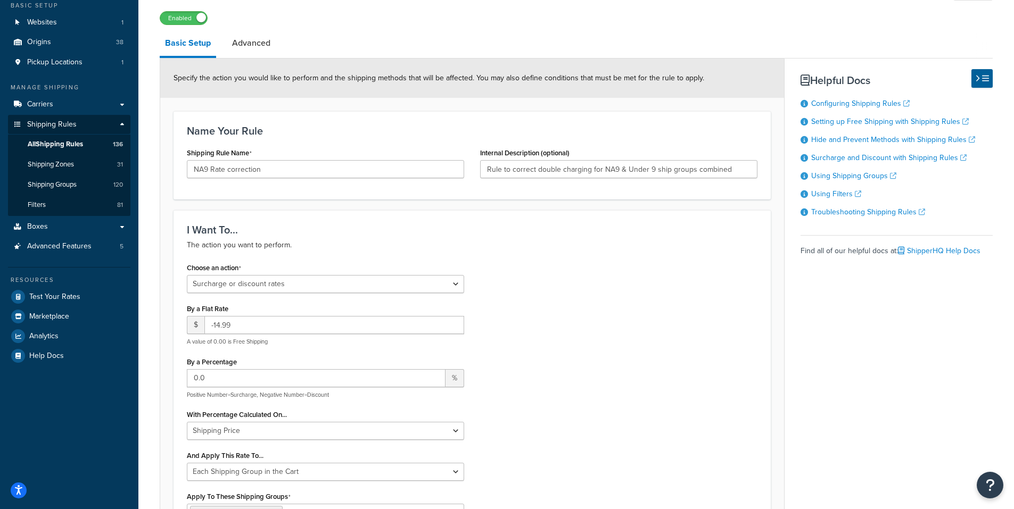
scroll to position [0, 0]
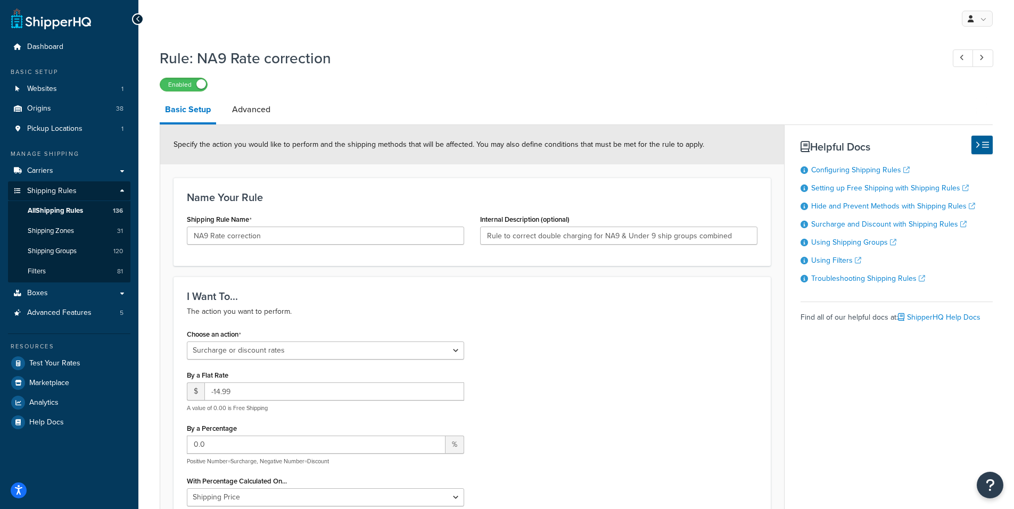
click at [178, 81] on label "Enabled" at bounding box center [183, 84] width 47 height 13
click at [190, 91] on label "Disabled" at bounding box center [183, 84] width 47 height 13
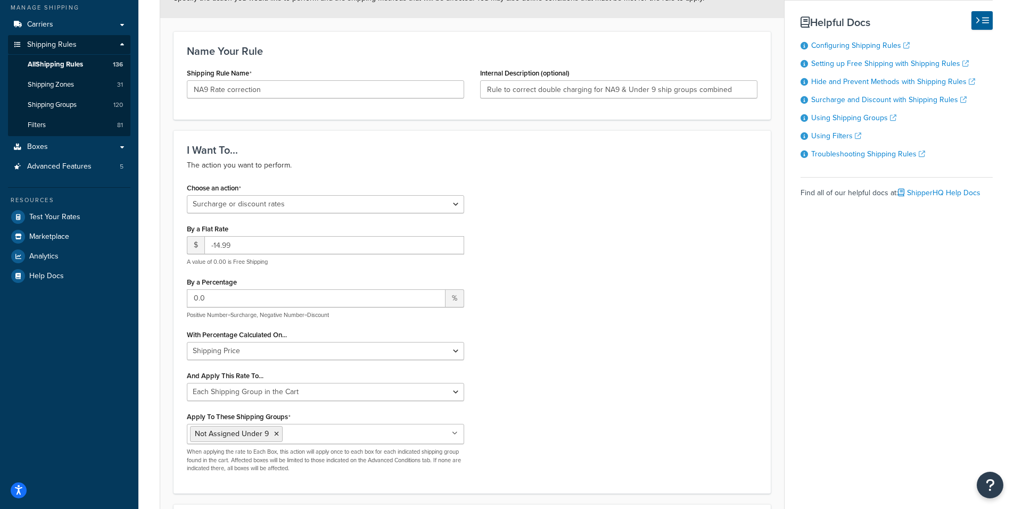
scroll to position [106, 0]
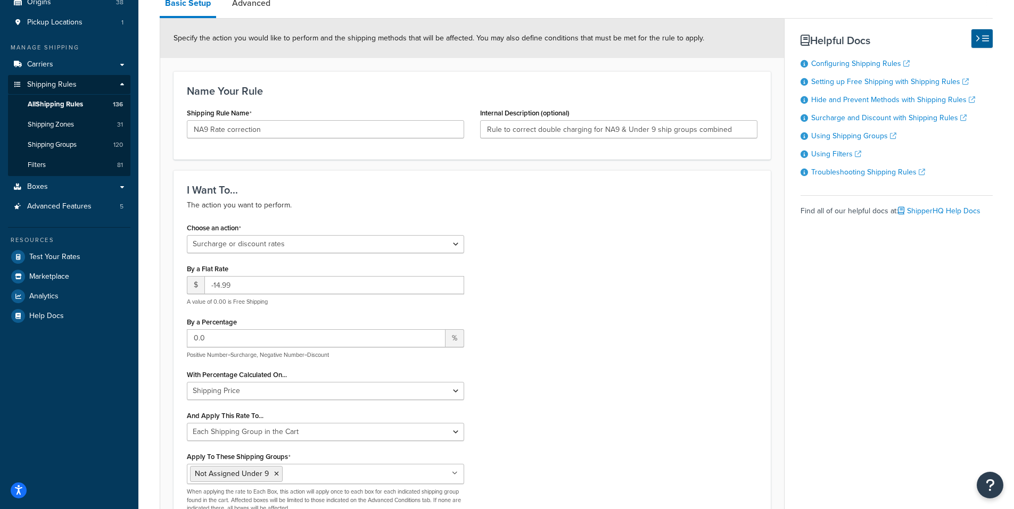
click at [579, 328] on div "Choose an action Choose an action Override Rates Surcharge or discount rates Hi…" at bounding box center [472, 370] width 587 height 300
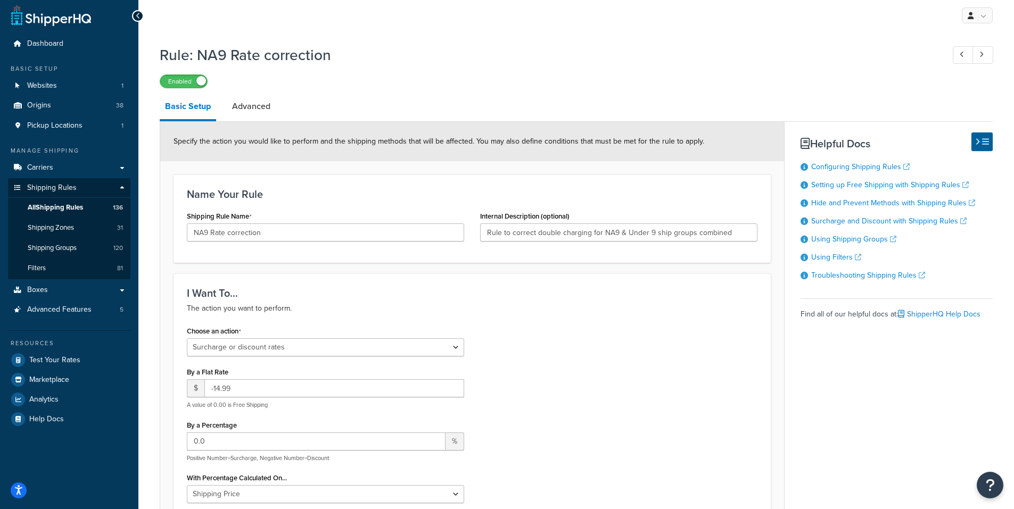
scroll to position [0, 0]
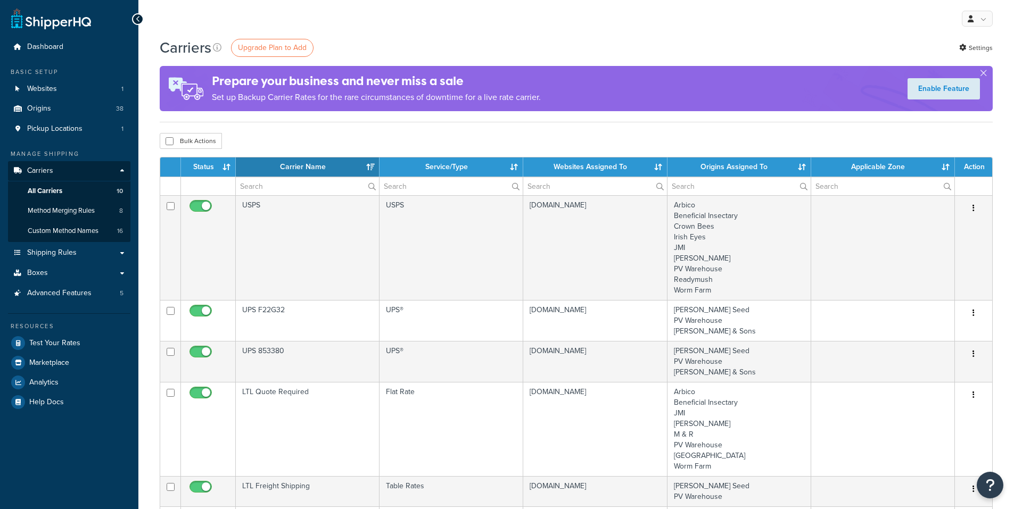
select select "15"
click at [50, 211] on span "Method Merging Rules" at bounding box center [61, 211] width 67 height 9
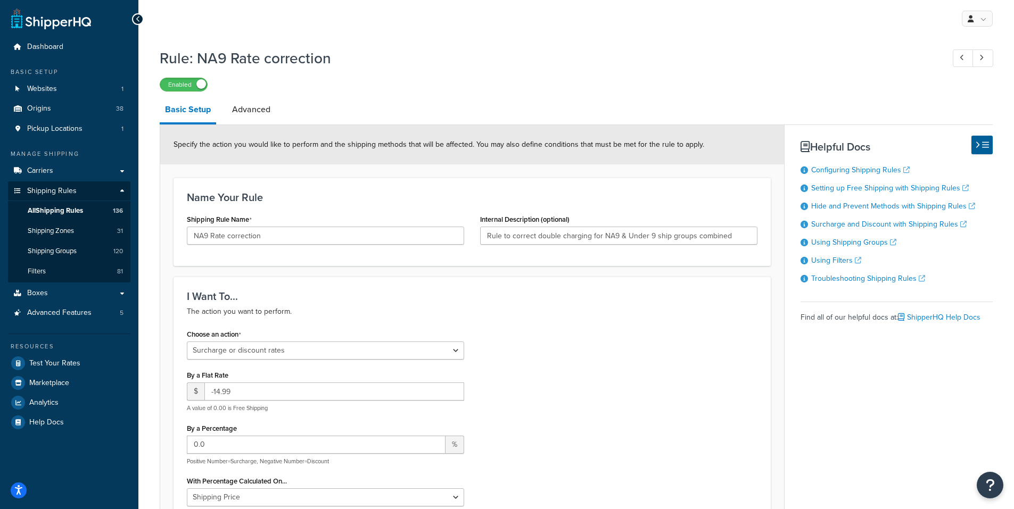
select select "SURCHARGE"
select select "SHIPPING_GROUP"
